Goal: Task Accomplishment & Management: Manage account settings

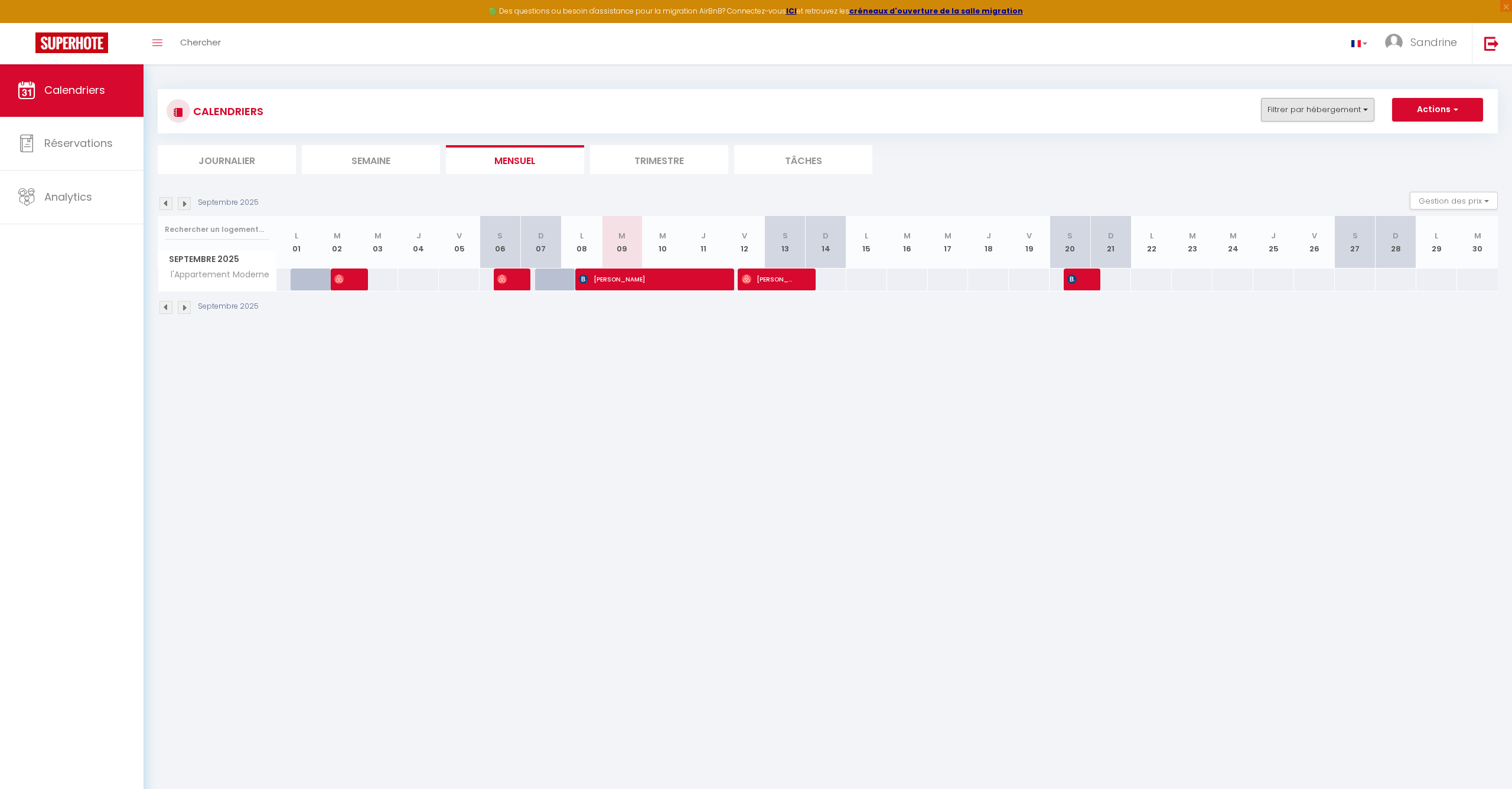
click at [1322, 100] on button "Filtrer par hébergement" at bounding box center [1317, 109] width 113 height 23
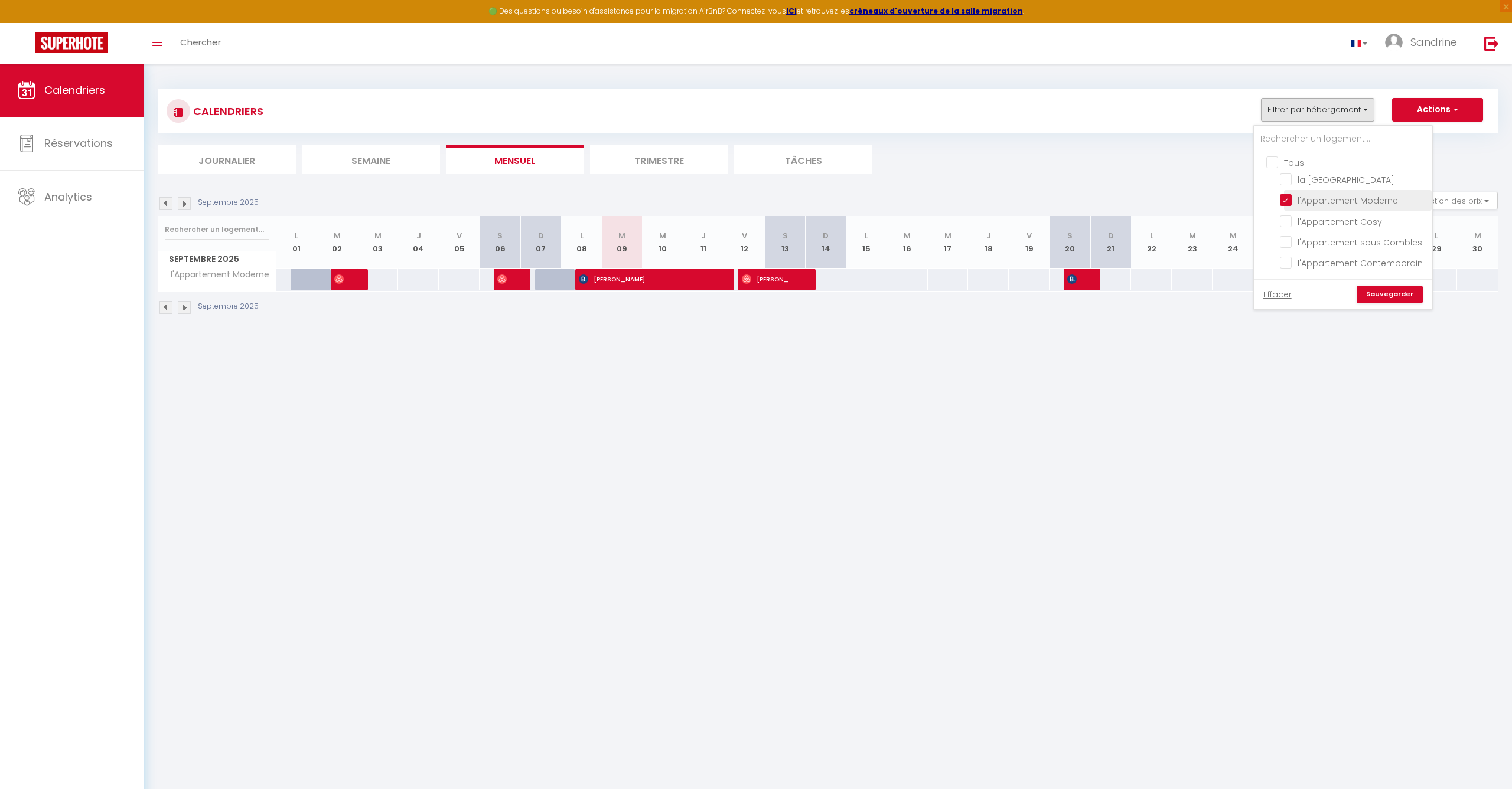
click at [1289, 203] on input "l'Appartement Moderne" at bounding box center [1353, 199] width 148 height 12
checkbox input "false"
click at [1285, 238] on input "l'Appartement sous Combles" at bounding box center [1353, 241] width 148 height 12
checkbox input "true"
checkbox input "false"
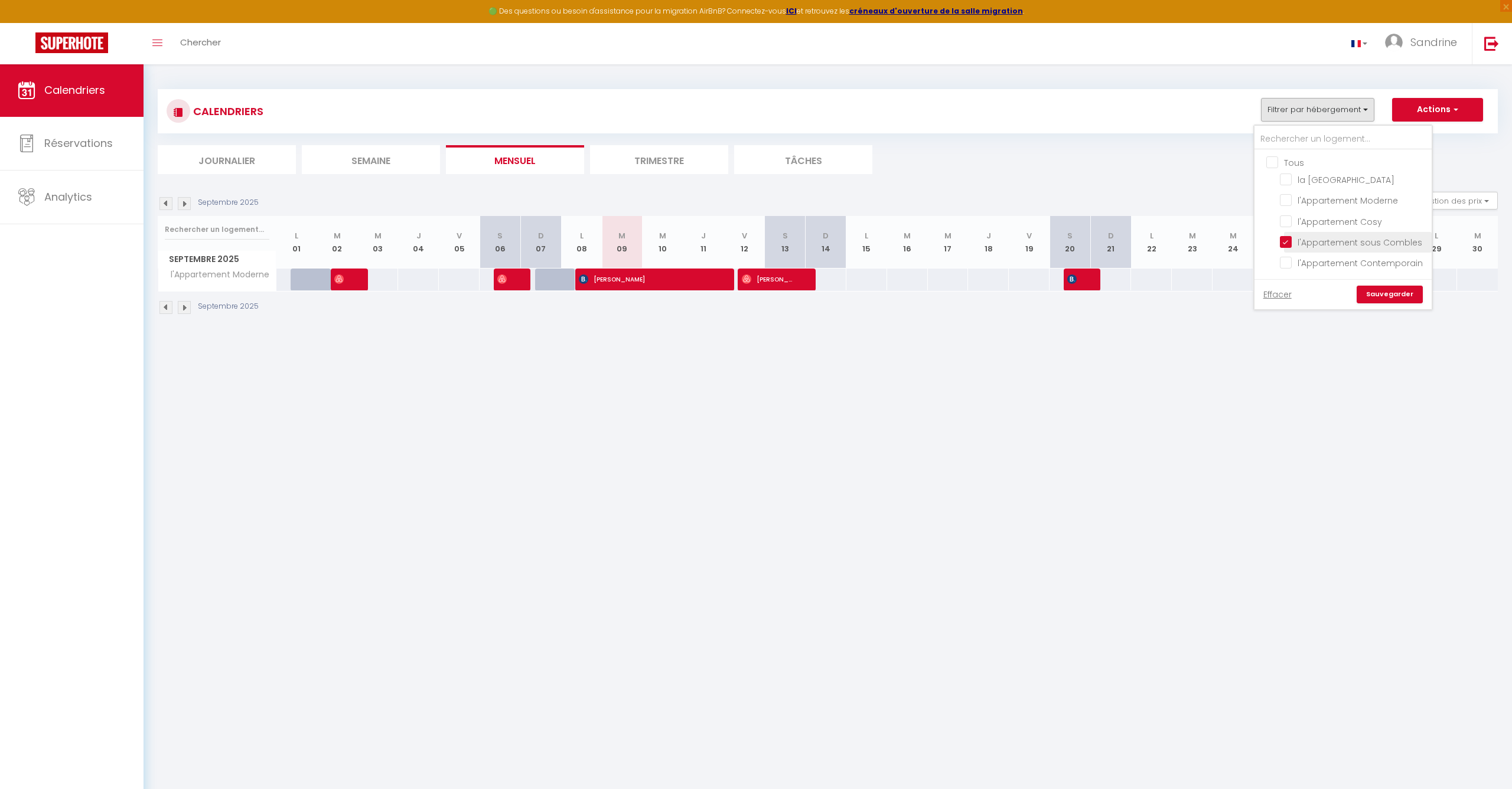
checkbox input "false"
click at [1385, 295] on link "Sauvegarder" at bounding box center [1389, 294] width 66 height 18
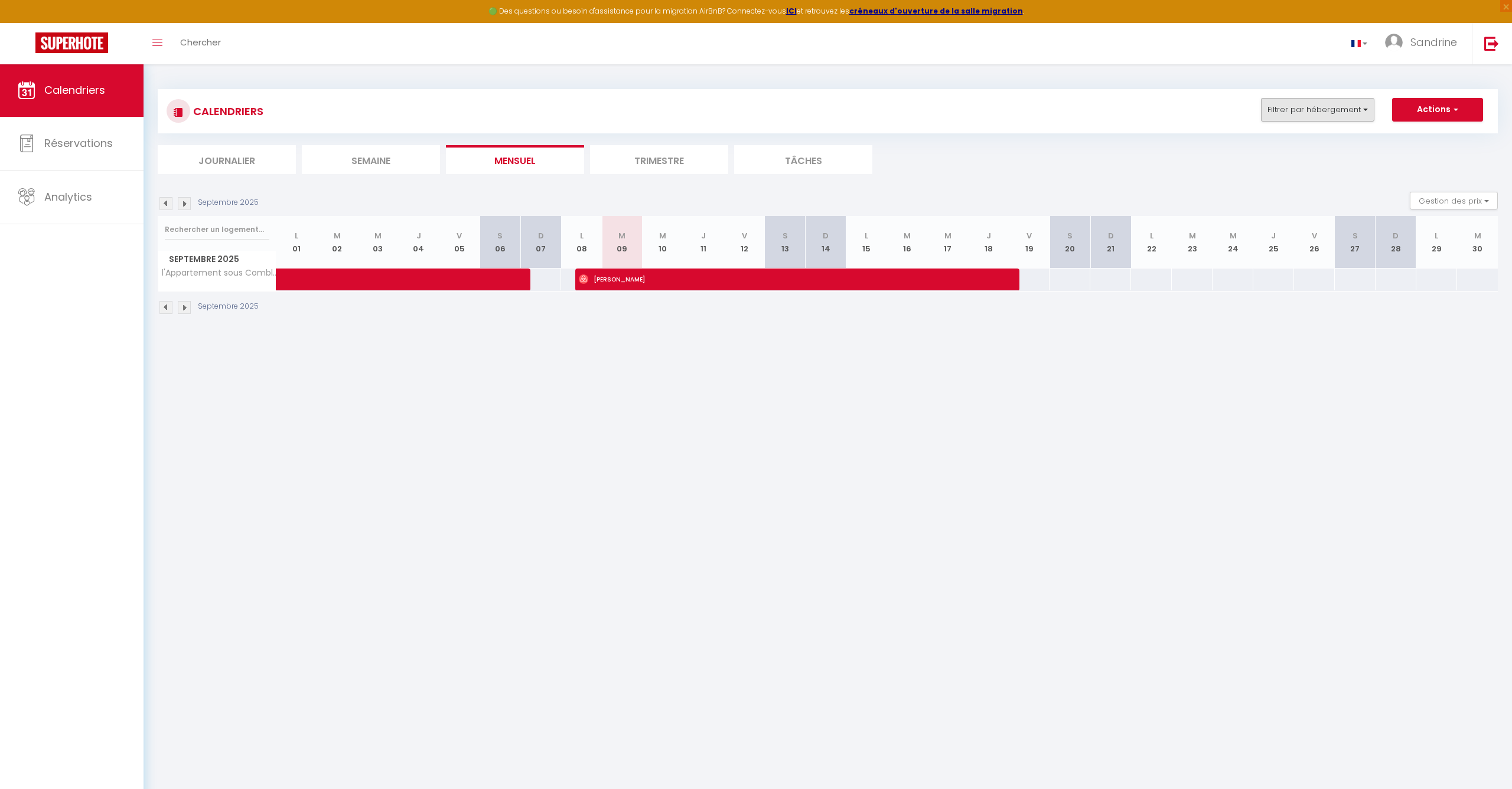
click at [1297, 109] on button "Filtrer par hébergement" at bounding box center [1317, 109] width 113 height 23
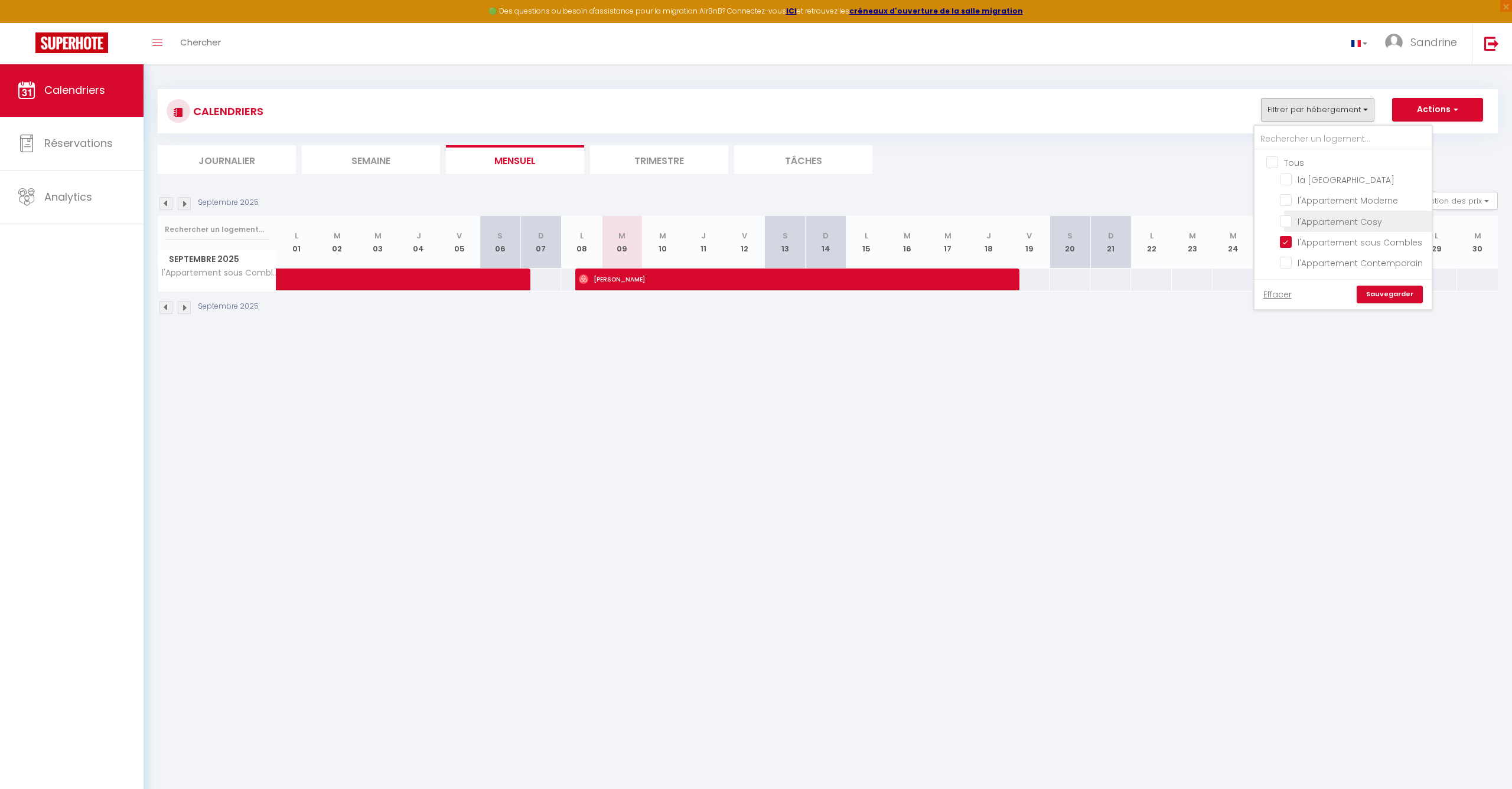
click at [1288, 227] on li "l'Appartement Cosy" at bounding box center [1358, 220] width 148 height 21
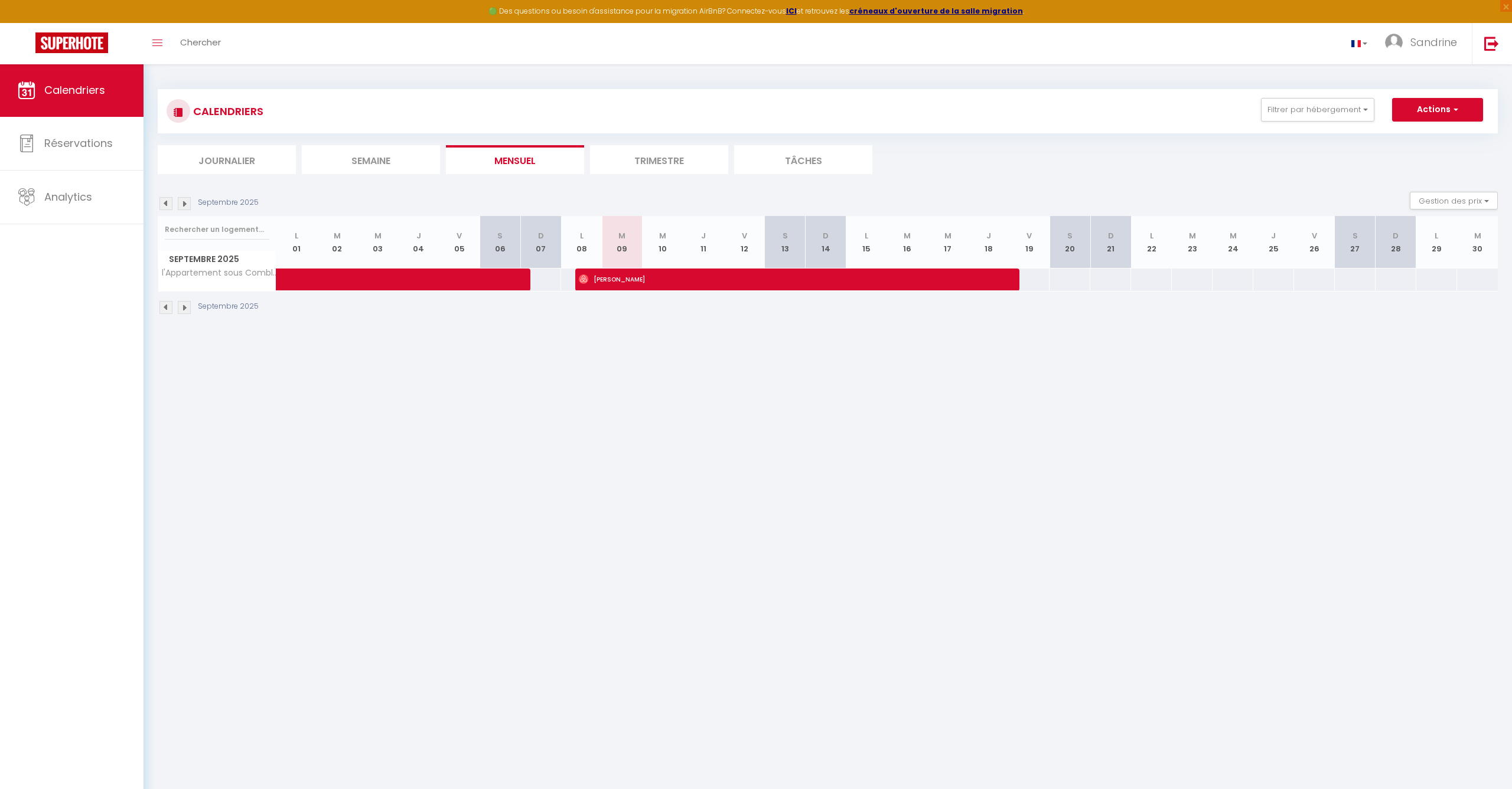
drag, startPoint x: 1290, startPoint y: 104, endPoint x: 1296, endPoint y: 124, distance: 20.9
click at [1290, 105] on button "Filtrer par hébergement" at bounding box center [1317, 109] width 113 height 23
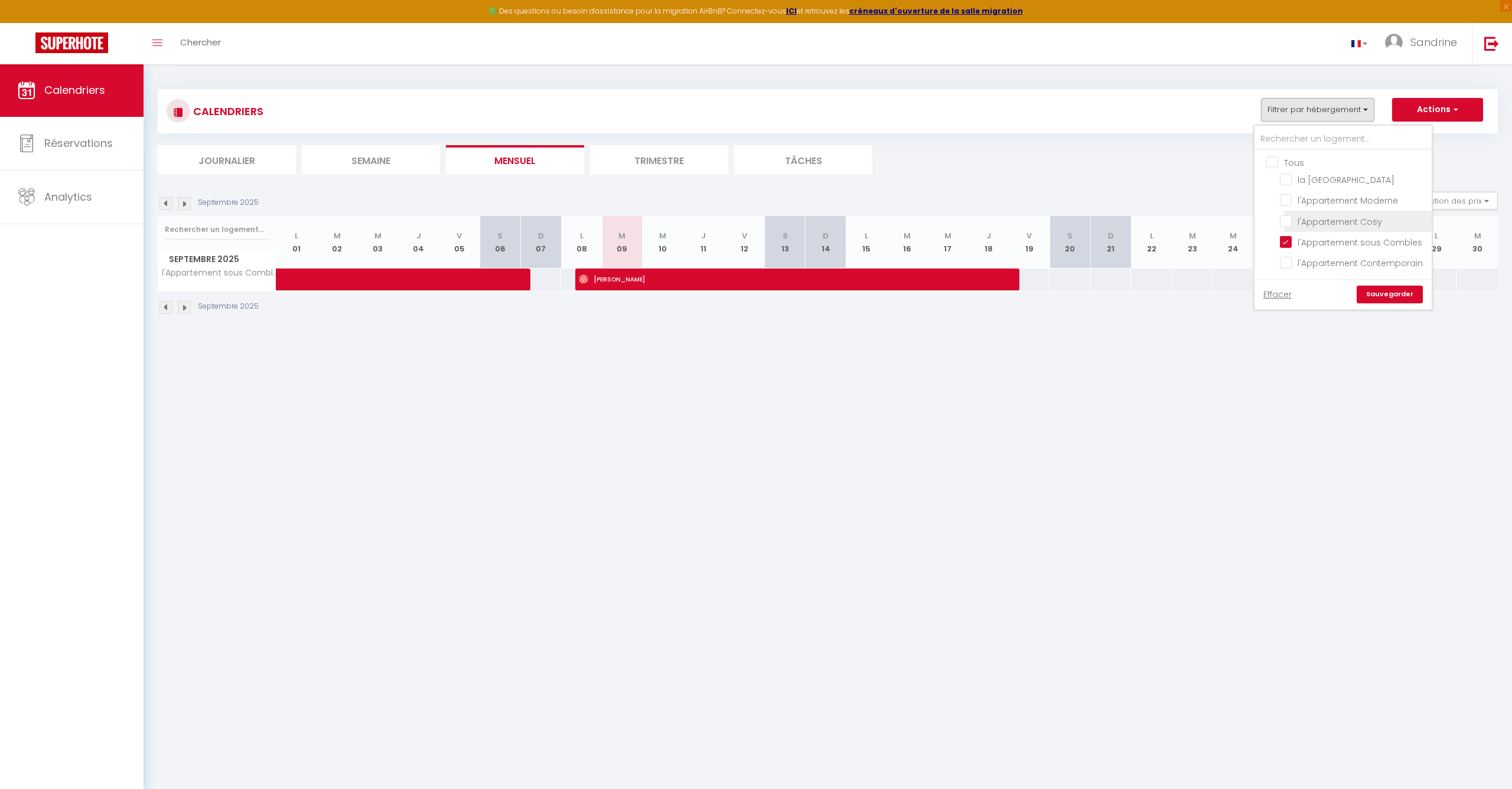
click at [1289, 217] on input "l'Appartement Cosy" at bounding box center [1353, 220] width 148 height 12
checkbox input "true"
checkbox input "false"
click at [1287, 246] on input "l'Appartement sous Combles" at bounding box center [1353, 241] width 148 height 12
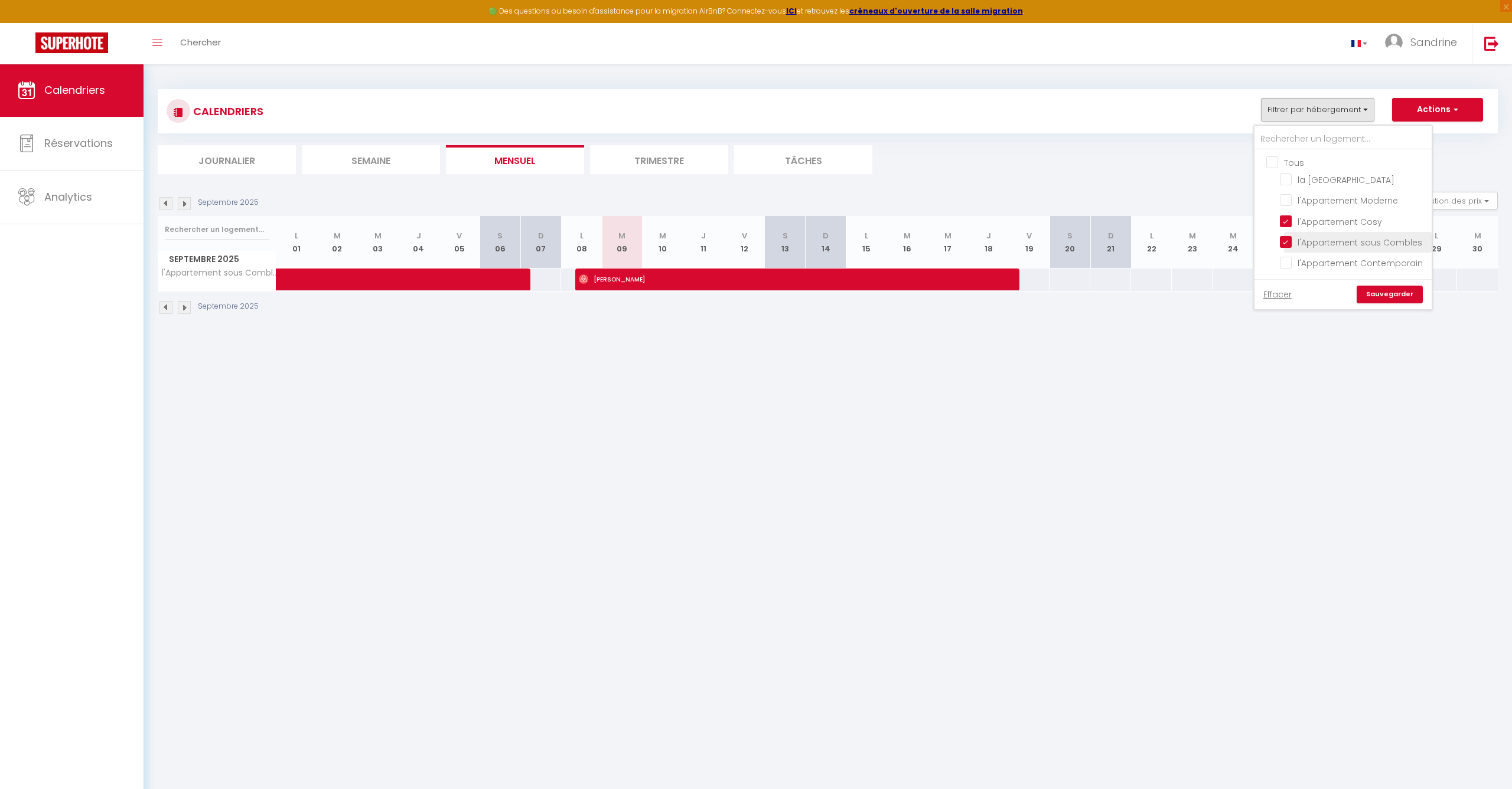
checkbox input "false"
click at [1373, 289] on link "Sauvegarder" at bounding box center [1389, 294] width 66 height 18
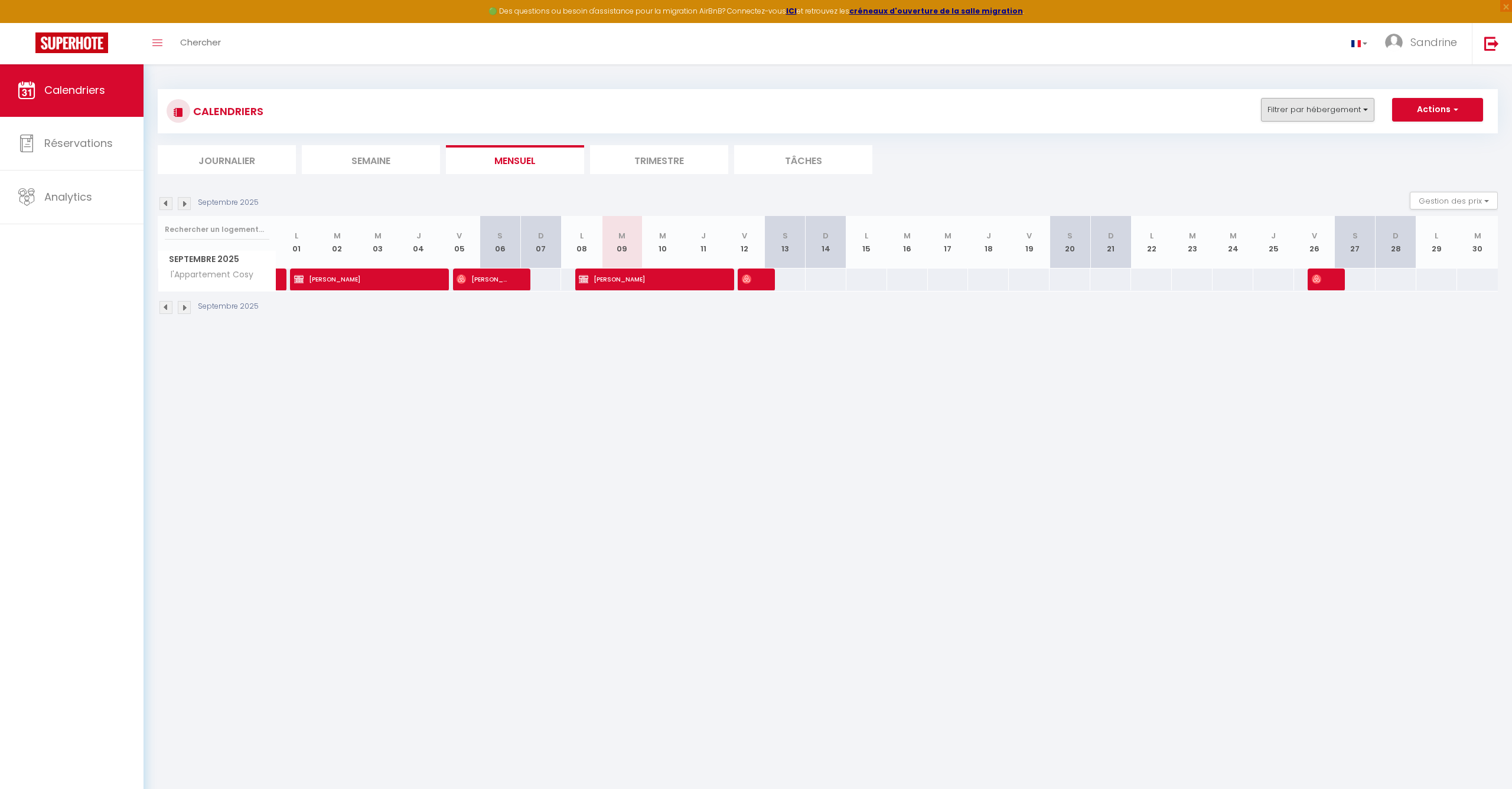
click at [1324, 115] on button "Filtrer par hébergement" at bounding box center [1317, 109] width 113 height 23
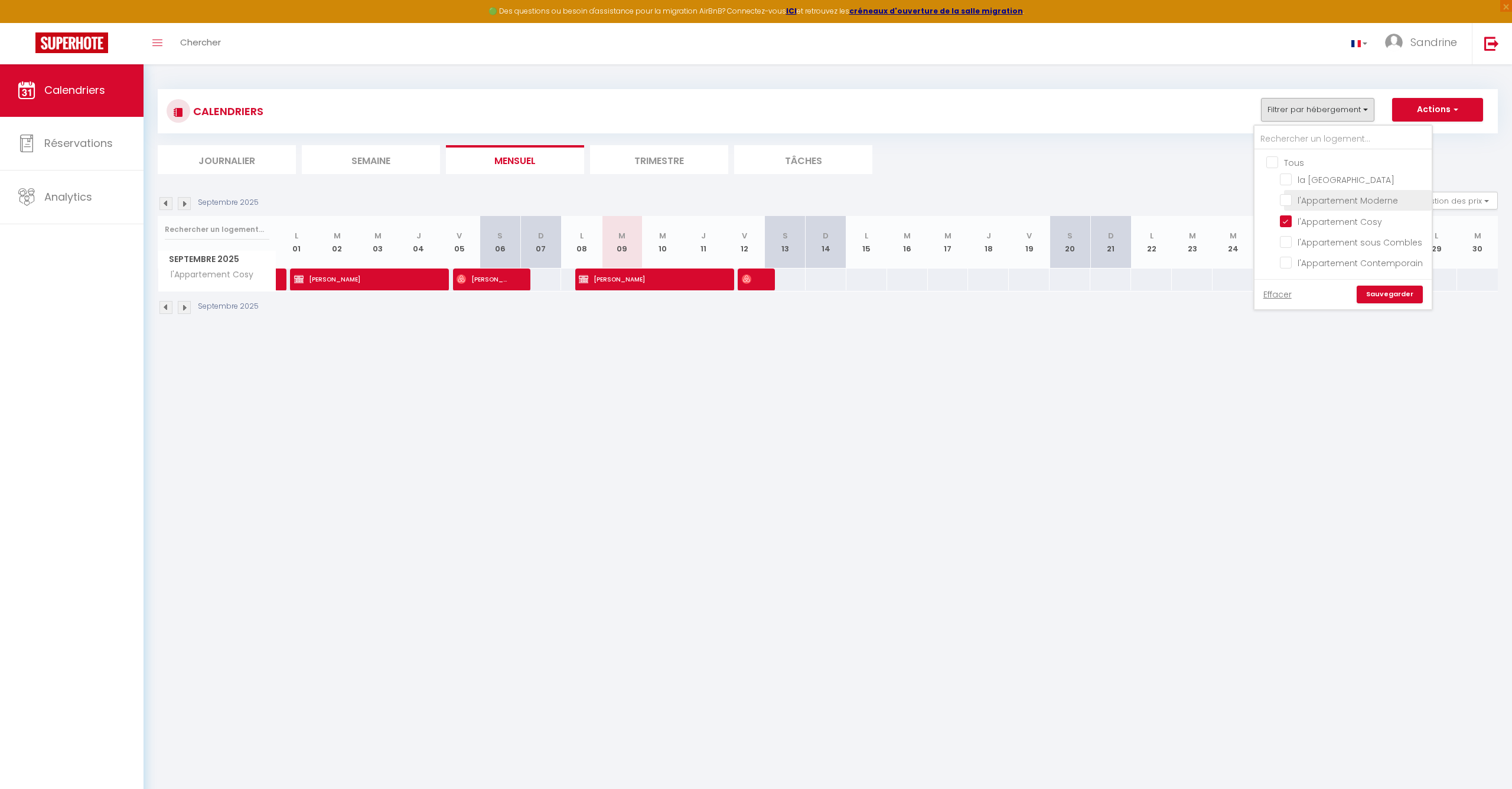
click at [1287, 200] on input "l'Appartement Moderne" at bounding box center [1353, 199] width 148 height 12
checkbox input "true"
drag, startPoint x: 1286, startPoint y: 225, endPoint x: 1333, endPoint y: 274, distance: 67.9
click at [1286, 225] on input "l'Appartement Cosy" at bounding box center [1353, 220] width 148 height 12
checkbox input "false"
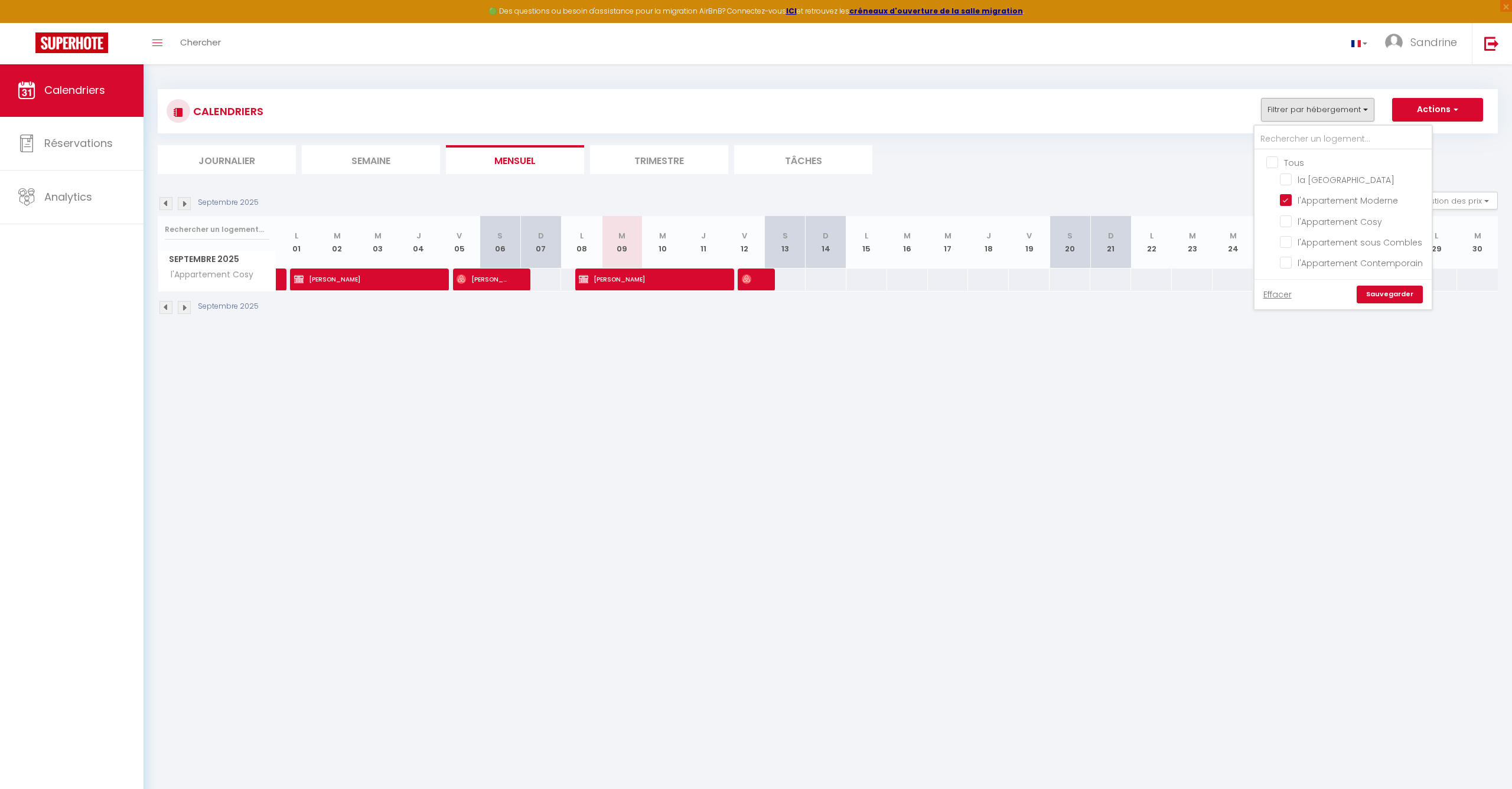
checkbox input "false"
click at [1370, 291] on link "Sauvegarder" at bounding box center [1389, 294] width 66 height 18
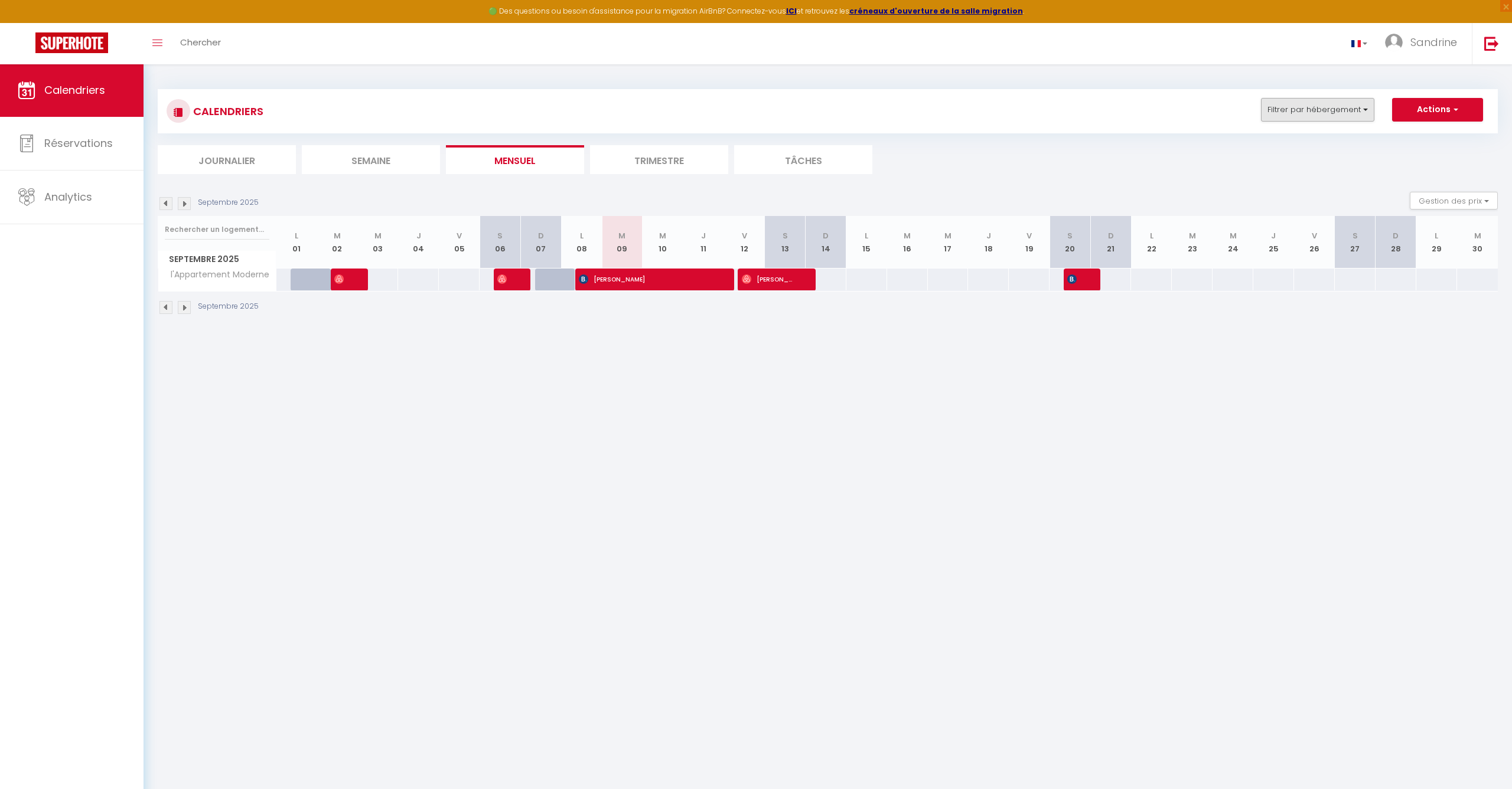
click at [1340, 116] on button "Filtrer par hébergement" at bounding box center [1317, 109] width 113 height 23
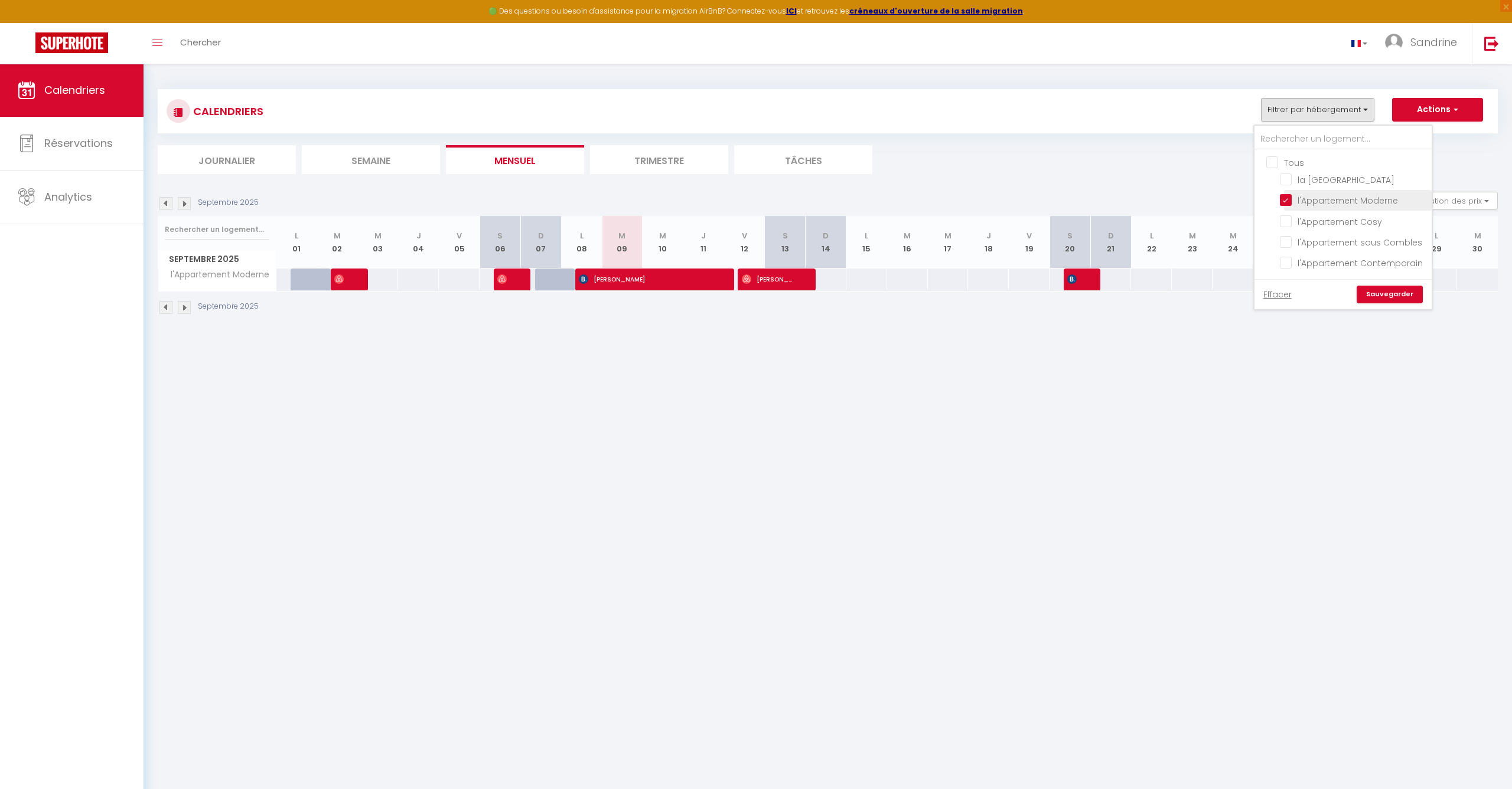
click at [1289, 200] on input "l'Appartement Moderne" at bounding box center [1353, 199] width 148 height 12
checkbox input "false"
click at [1287, 266] on input "l'Appartement Contemporain" at bounding box center [1353, 262] width 148 height 12
checkbox input "true"
checkbox input "false"
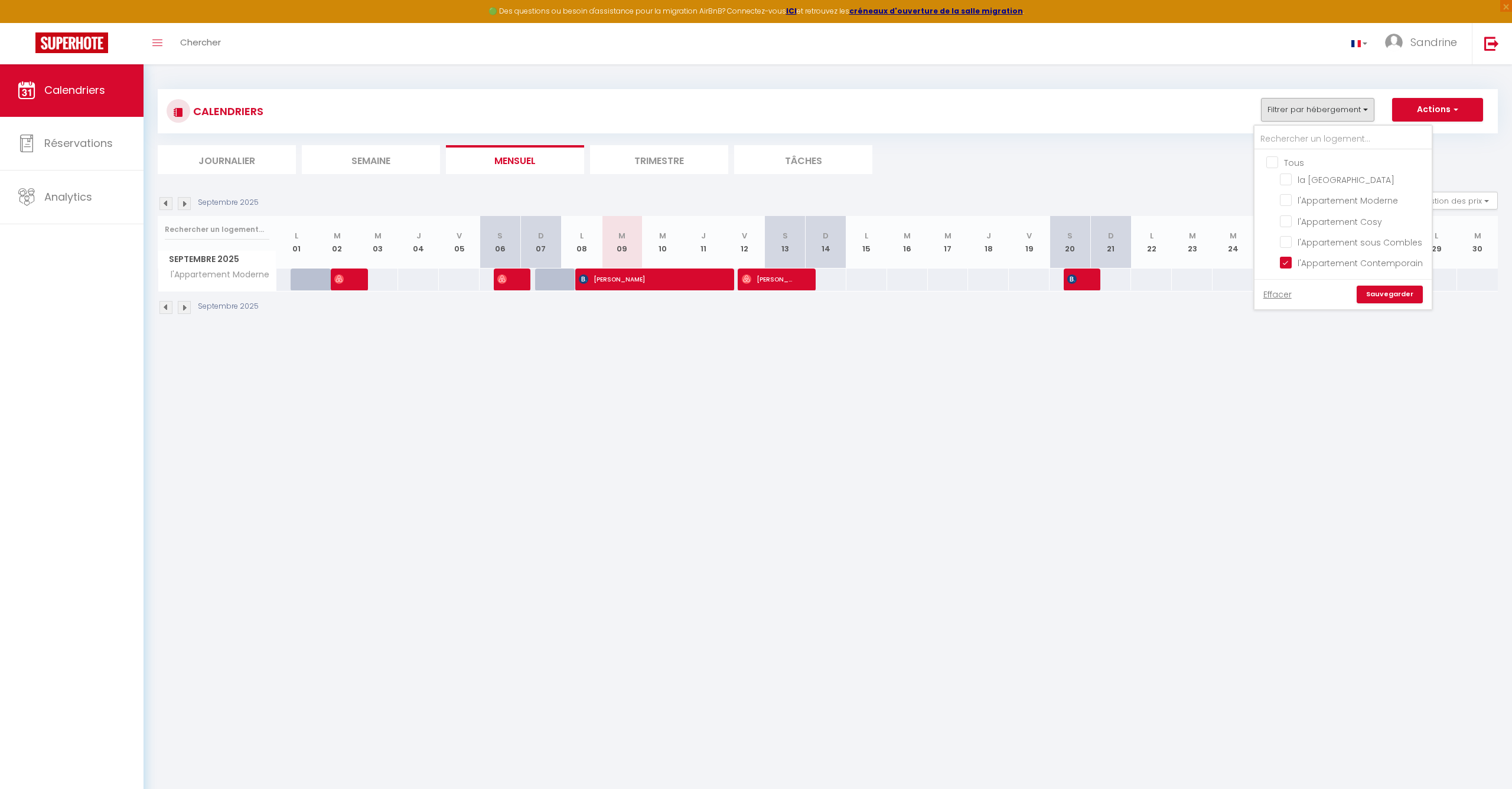
click at [1402, 304] on div "Effacer Sauvegarder" at bounding box center [1343, 294] width 177 height 30
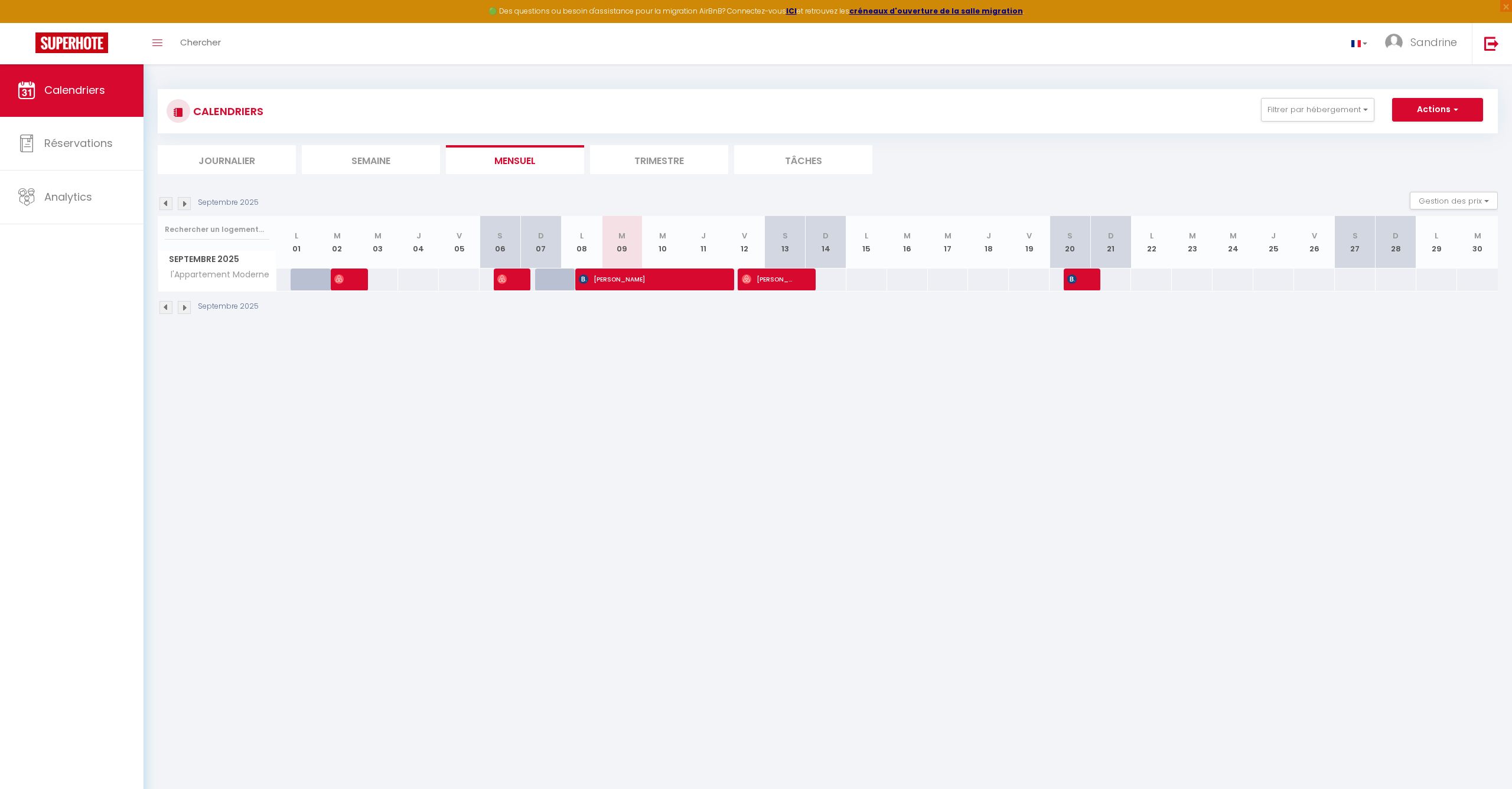
drag, startPoint x: 1294, startPoint y: 118, endPoint x: 1310, endPoint y: 195, distance: 78.6
click at [1294, 118] on button "Filtrer par hébergement" at bounding box center [1317, 109] width 113 height 23
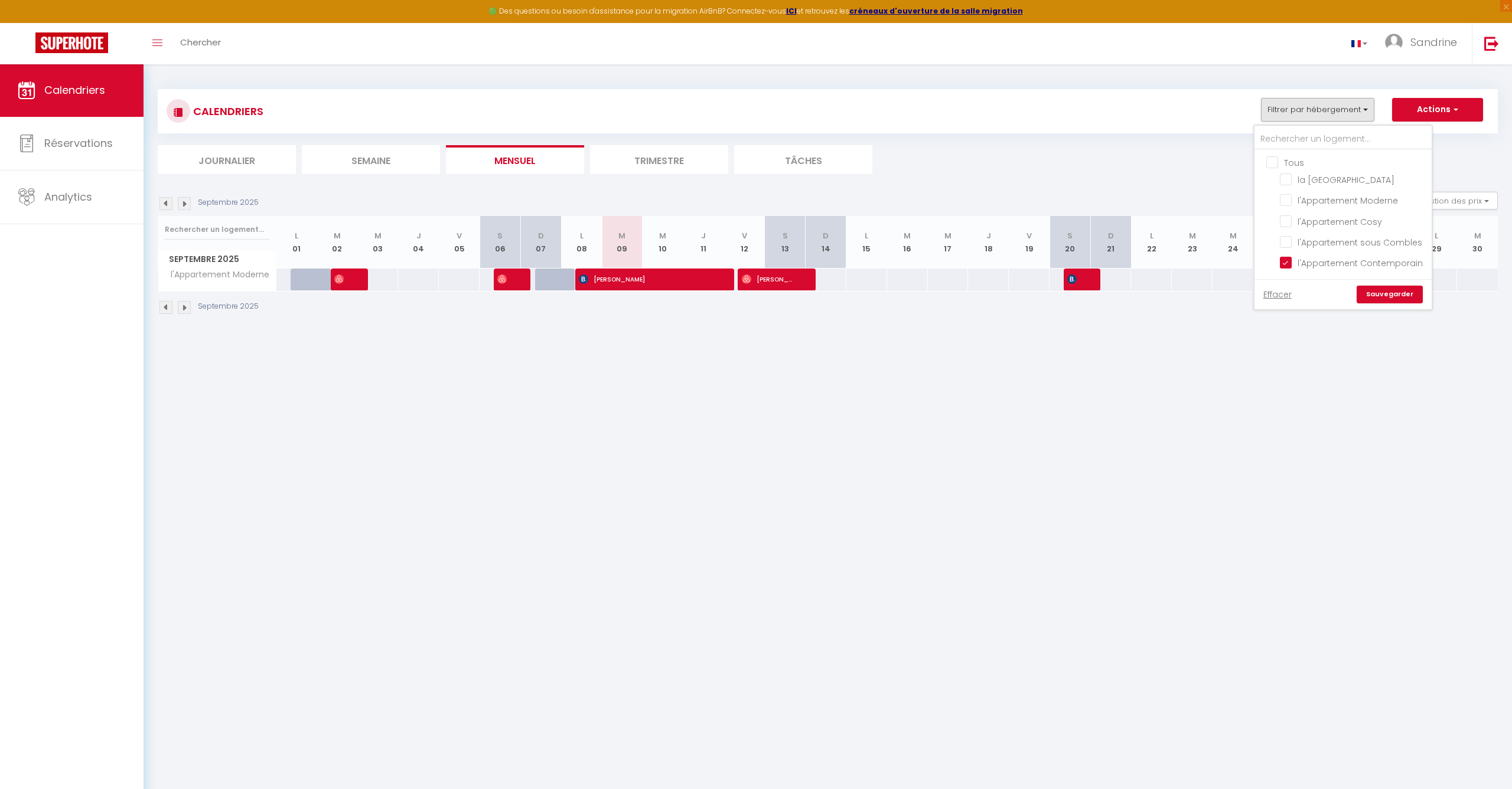
click at [1370, 291] on link "Sauvegarder" at bounding box center [1389, 294] width 66 height 18
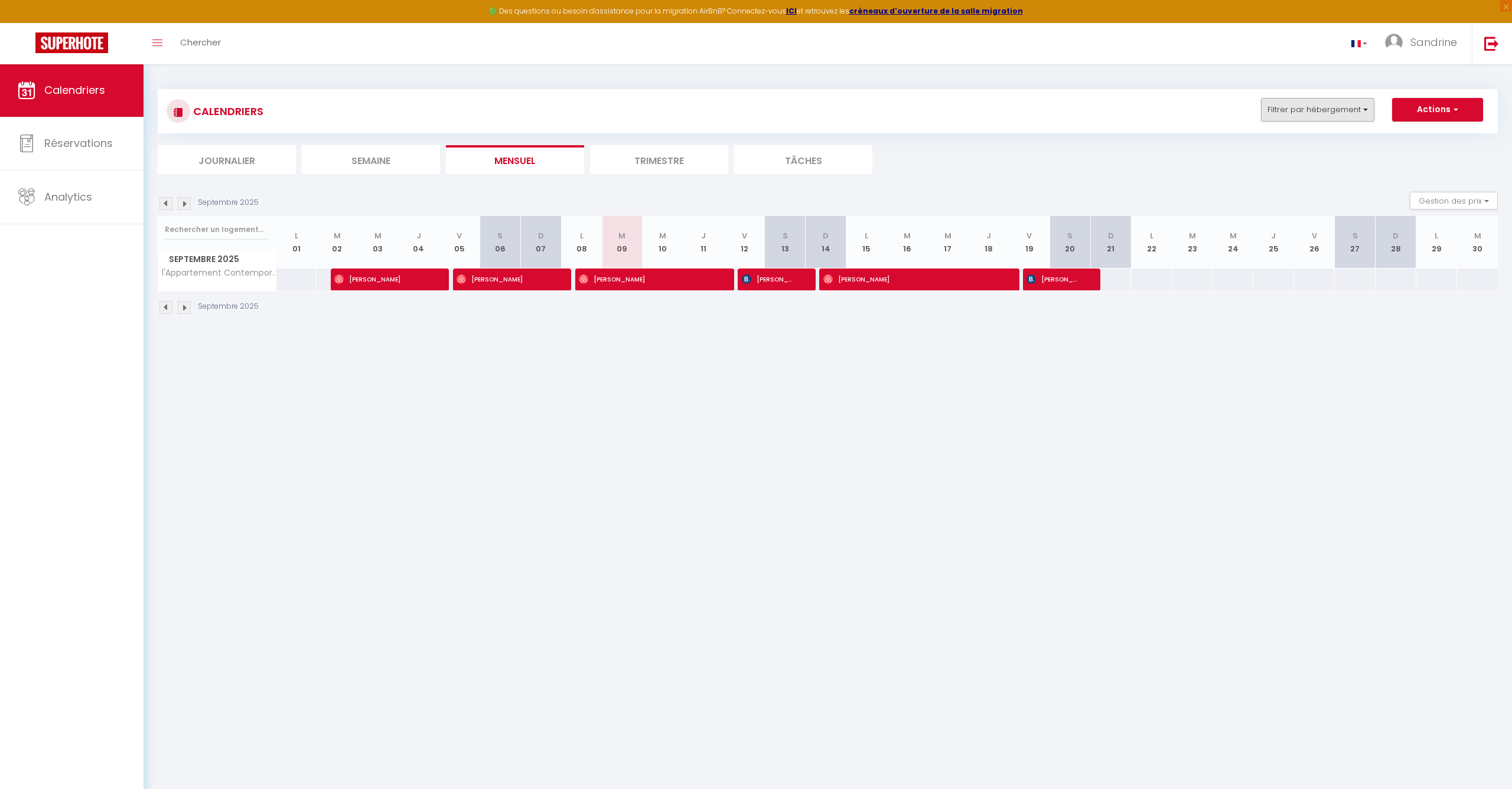
click at [1283, 114] on button "Filtrer par hébergement" at bounding box center [1317, 109] width 113 height 23
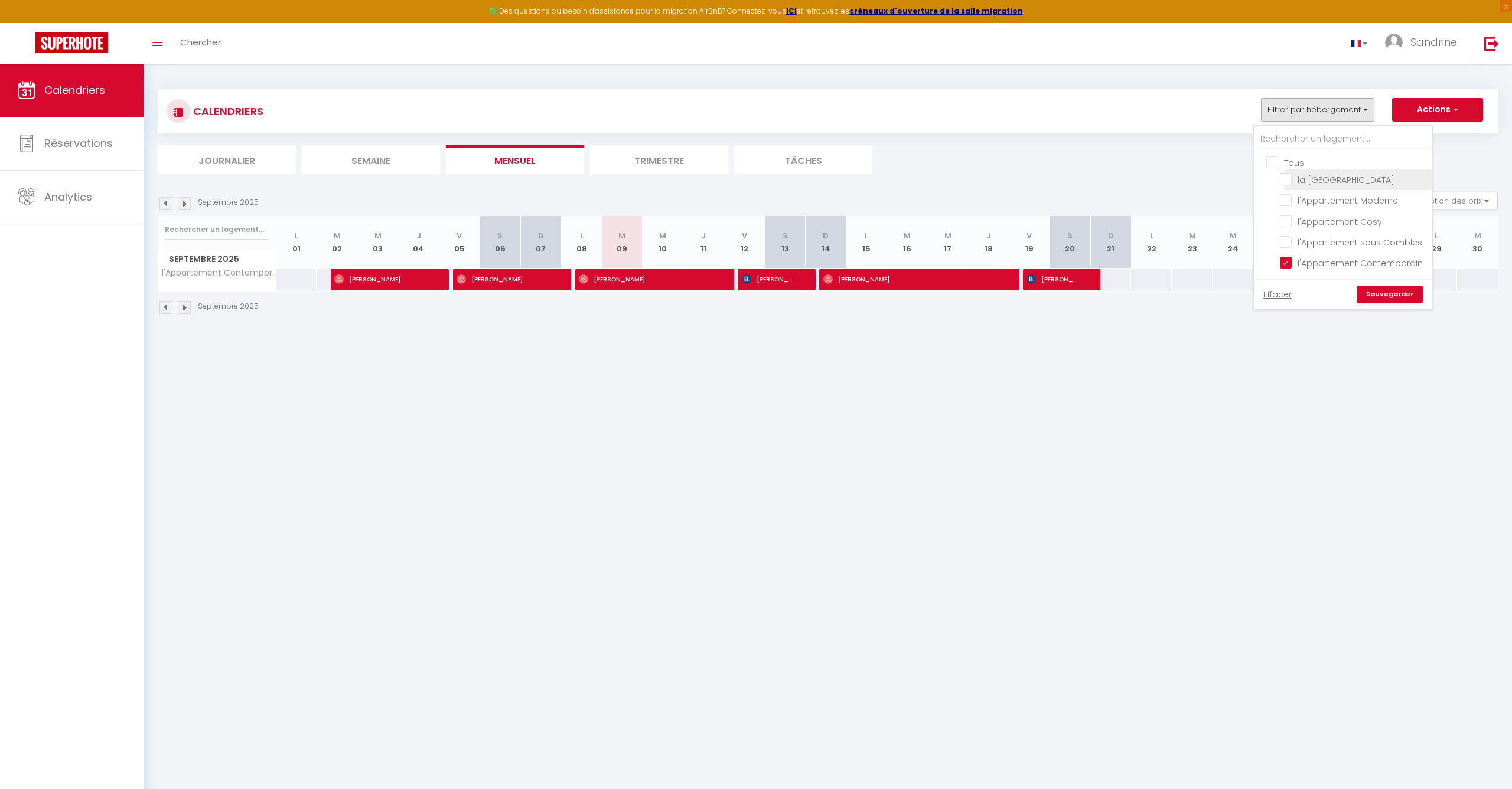
click at [1287, 183] on input "la [GEOGRAPHIC_DATA]" at bounding box center [1353, 178] width 148 height 12
checkbox input "true"
drag, startPoint x: 1290, startPoint y: 263, endPoint x: 1374, endPoint y: 289, distance: 87.9
click at [1291, 263] on input "l'Appartement Contemporain" at bounding box center [1353, 262] width 148 height 12
checkbox input "false"
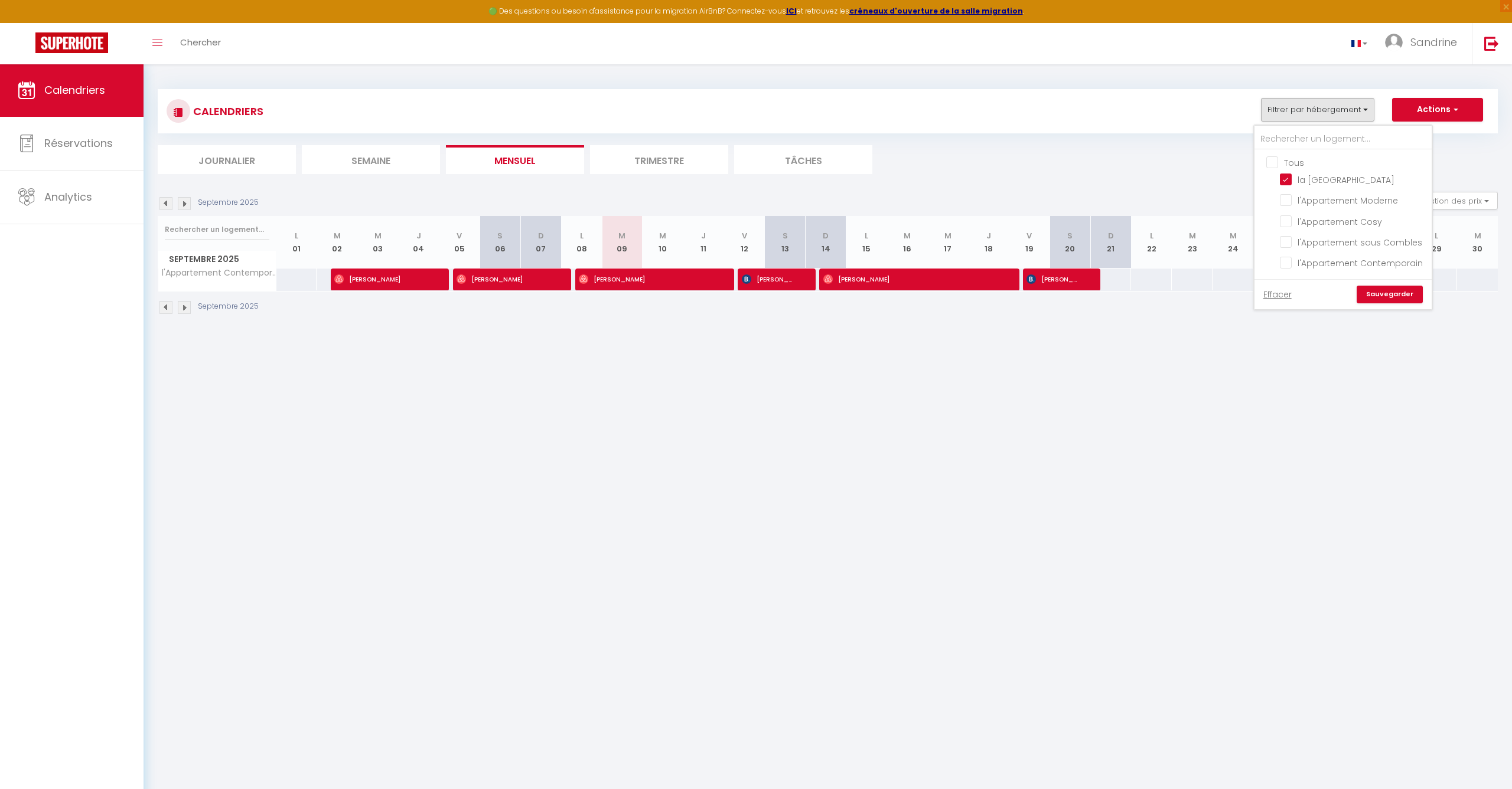
click at [1401, 296] on link "Sauvegarder" at bounding box center [1389, 294] width 66 height 18
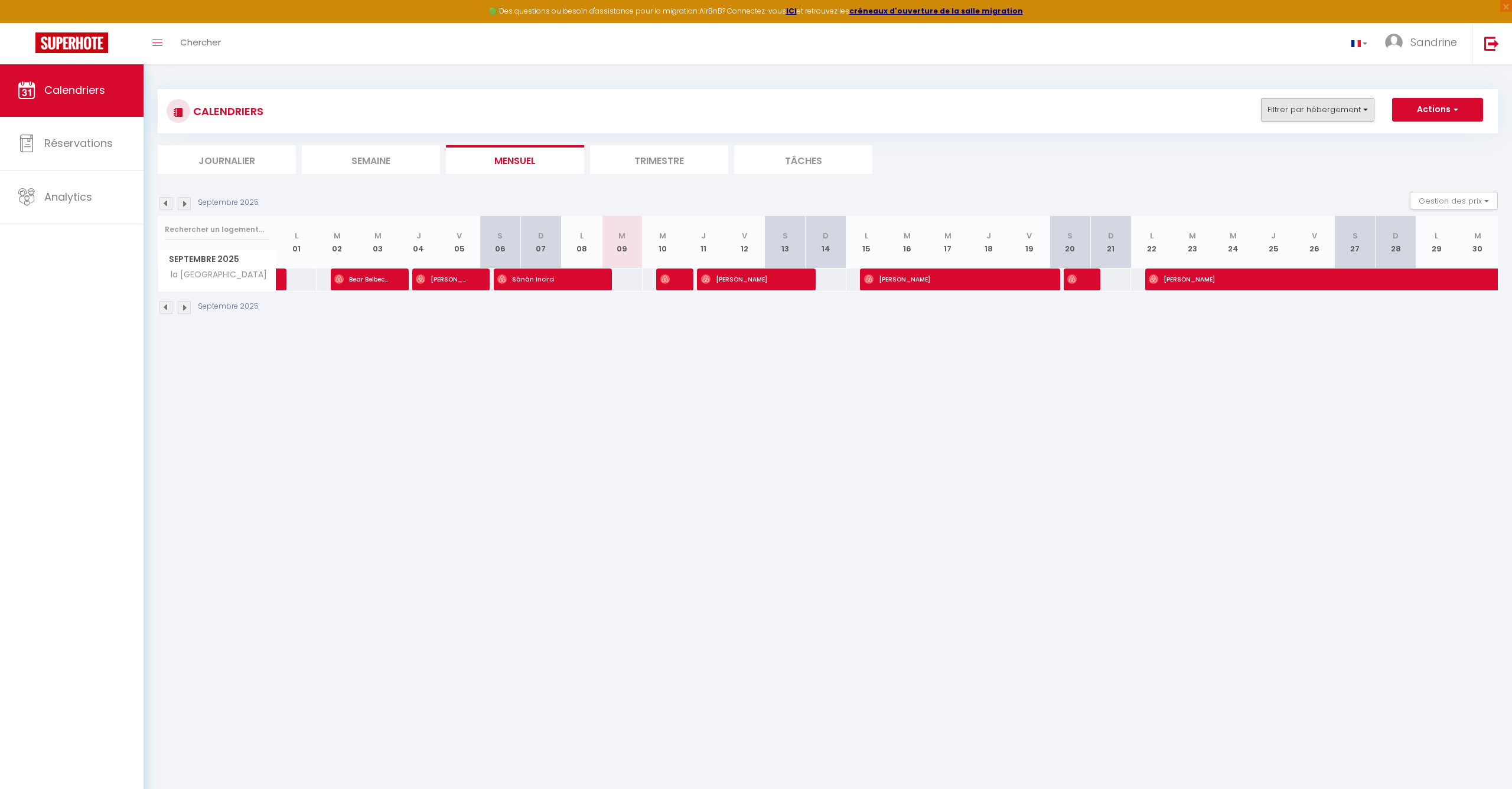
click at [1287, 107] on button "Filtrer par hébergement" at bounding box center [1317, 109] width 113 height 23
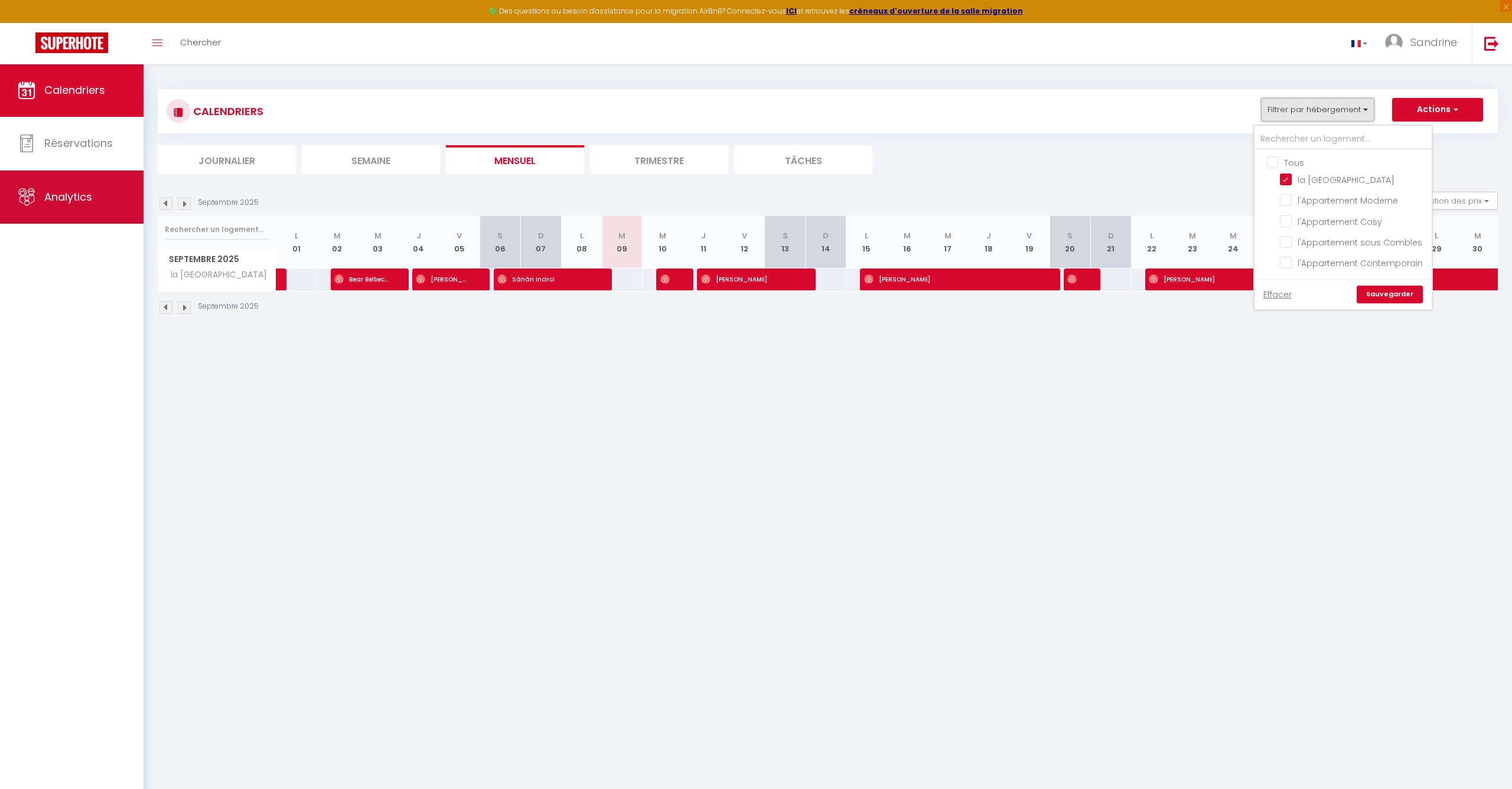
click at [38, 195] on link "Analytics" at bounding box center [72, 197] width 144 height 53
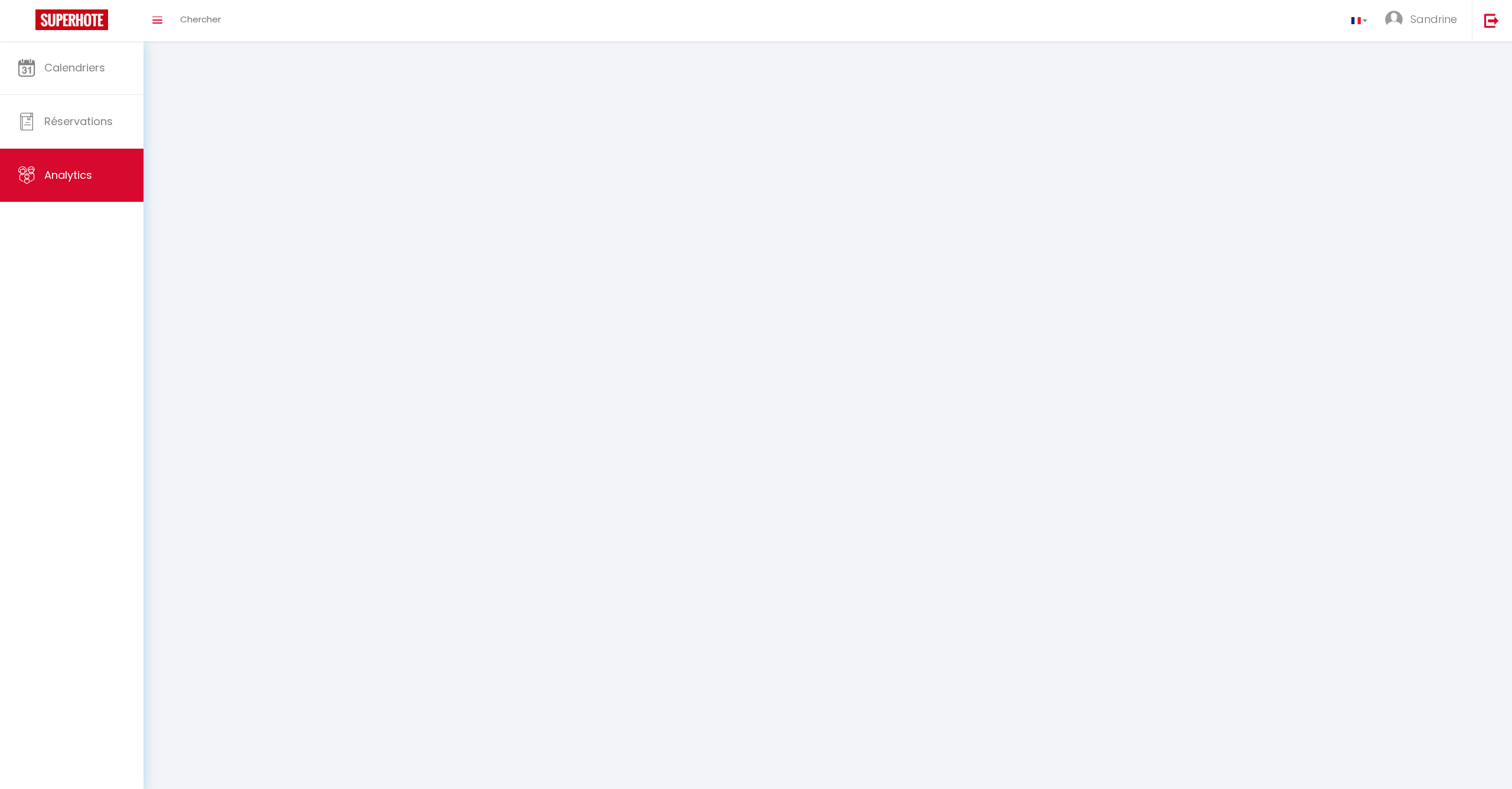
select select "2025"
select select "9"
